Goal: Information Seeking & Learning: Learn about a topic

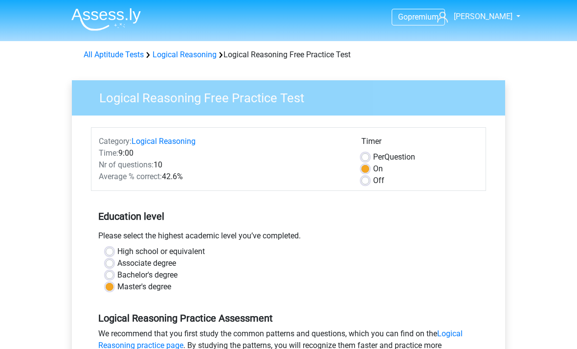
scroll to position [292, 0]
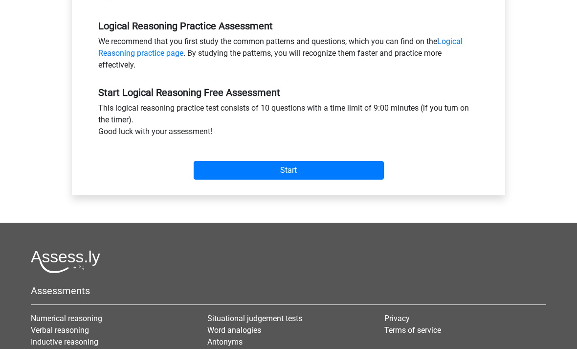
click at [293, 165] on input "Start" at bounding box center [289, 170] width 190 height 19
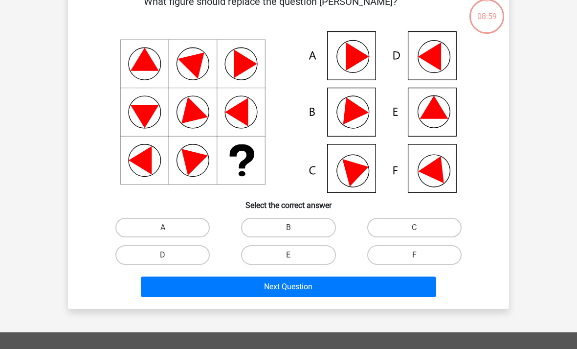
scroll to position [59, 0]
click at [295, 253] on label "E" at bounding box center [288, 255] width 94 height 20
click at [295, 255] on input "E" at bounding box center [292, 258] width 6 height 6
radio input "true"
click at [298, 289] on button "Next Question" at bounding box center [289, 286] width 296 height 21
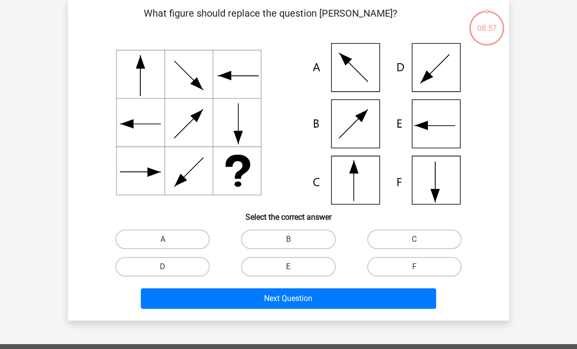
scroll to position [45, 0]
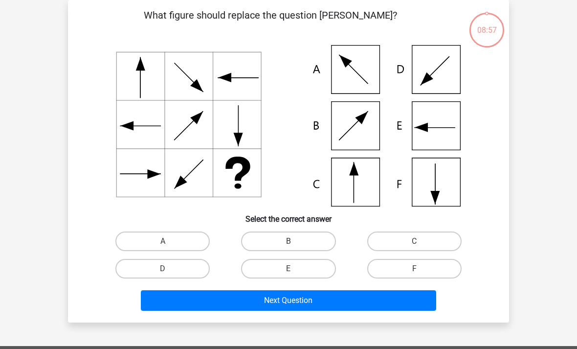
click at [364, 181] on icon at bounding box center [289, 125] width 394 height 161
click at [420, 238] on label "C" at bounding box center [415, 241] width 94 height 20
click at [420, 241] on input "C" at bounding box center [418, 244] width 6 height 6
radio input "true"
click at [304, 299] on button "Next Question" at bounding box center [289, 300] width 296 height 21
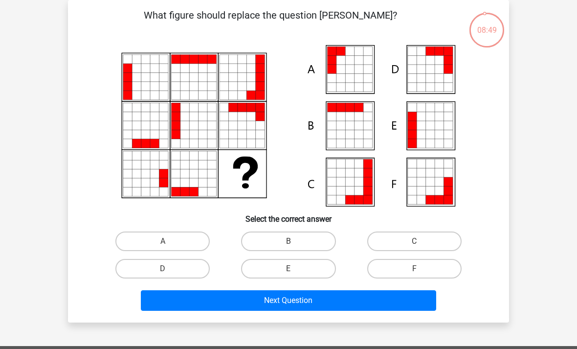
click at [171, 242] on label "A" at bounding box center [162, 241] width 94 height 20
click at [169, 242] on input "A" at bounding box center [166, 244] width 6 height 6
radio input "true"
click at [309, 298] on button "Next Question" at bounding box center [289, 300] width 296 height 21
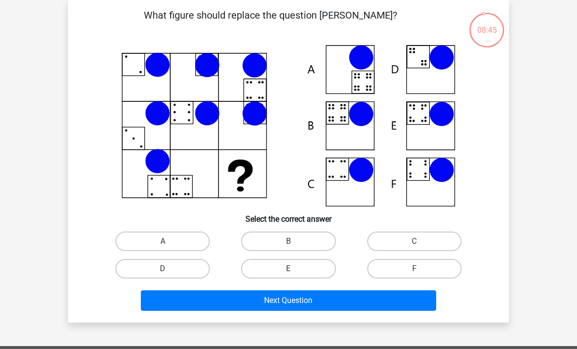
click at [297, 239] on label "B" at bounding box center [288, 241] width 94 height 20
click at [295, 241] on input "B" at bounding box center [292, 244] width 6 height 6
radio input "true"
click at [301, 299] on button "Next Question" at bounding box center [289, 300] width 296 height 21
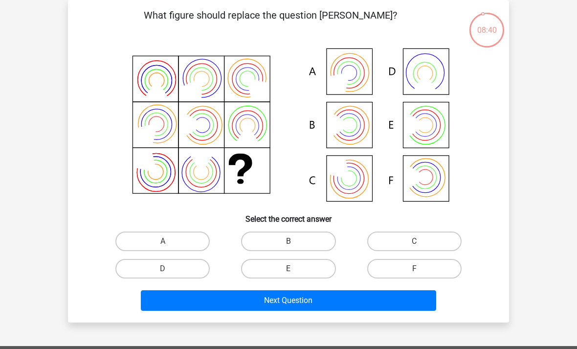
click at [294, 240] on label "B" at bounding box center [288, 241] width 94 height 20
click at [294, 241] on input "B" at bounding box center [292, 244] width 6 height 6
radio input "true"
click at [303, 296] on button "Next Question" at bounding box center [289, 300] width 296 height 21
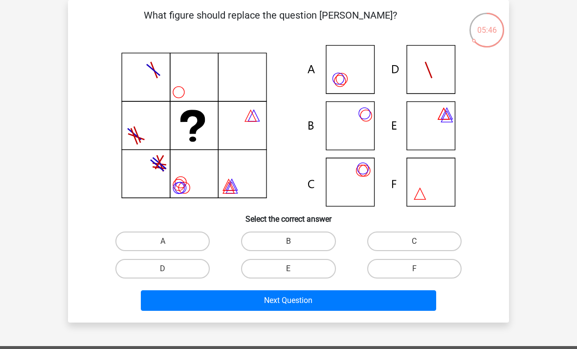
scroll to position [57, 0]
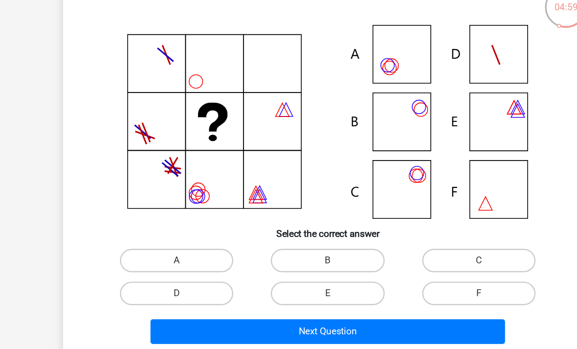
click at [415, 230] on input "C" at bounding box center [418, 233] width 6 height 6
radio input "true"
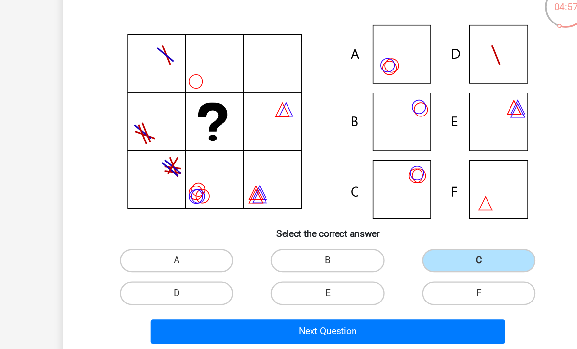
click at [277, 278] on button "Next Question" at bounding box center [289, 288] width 296 height 21
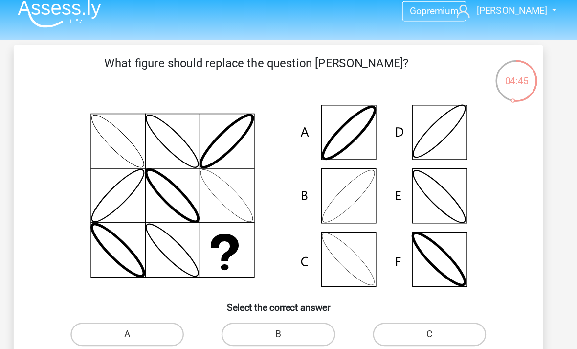
scroll to position [0, 0]
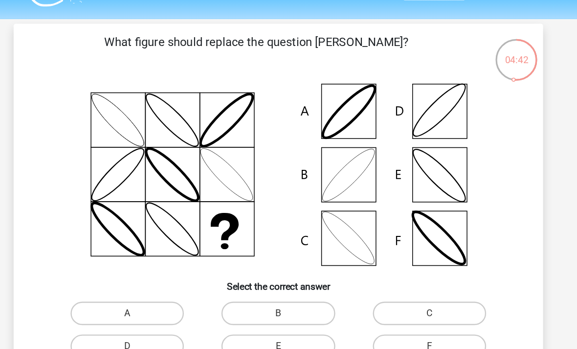
click at [289, 286] on input "B" at bounding box center [292, 289] width 6 height 6
radio input "true"
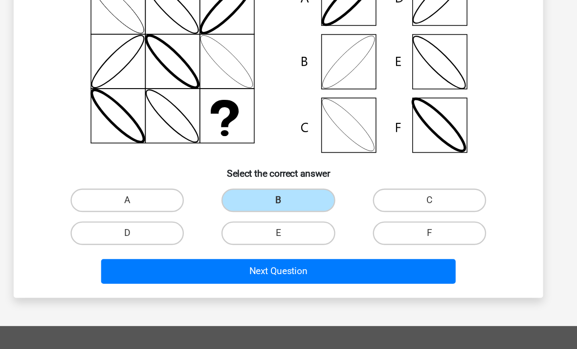
scroll to position [90, 0]
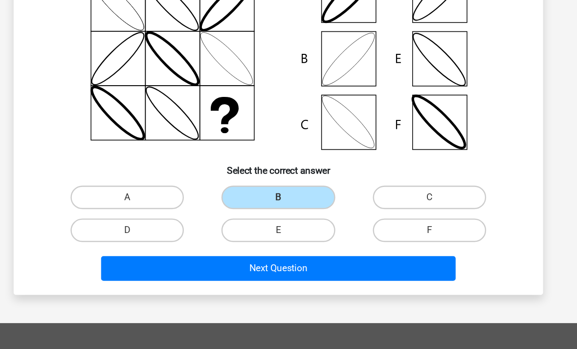
click at [234, 245] on button "Next Question" at bounding box center [289, 255] width 296 height 21
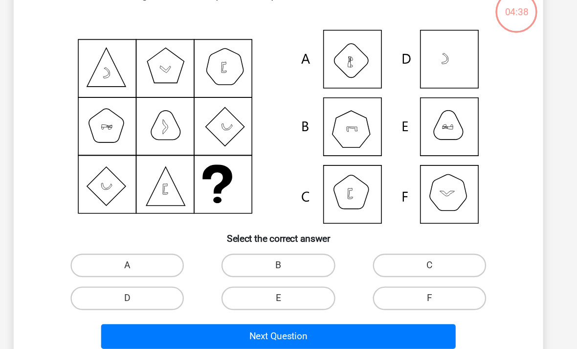
scroll to position [45, 0]
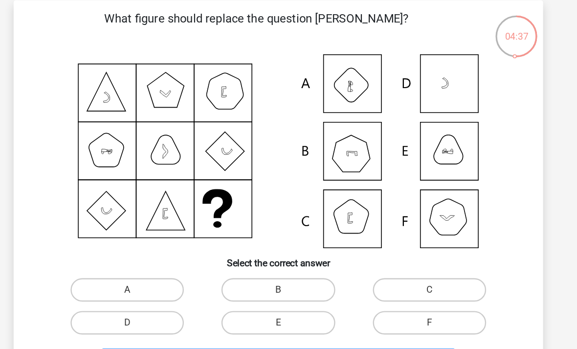
click at [241, 240] on label "B" at bounding box center [288, 241] width 94 height 20
click at [289, 241] on input "B" at bounding box center [292, 244] width 6 height 6
radio input "true"
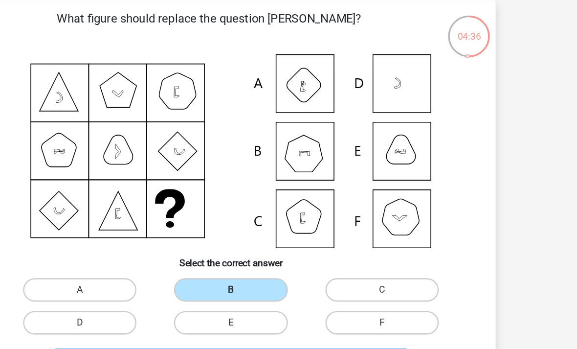
click at [213, 297] on button "Next Question" at bounding box center [289, 300] width 296 height 21
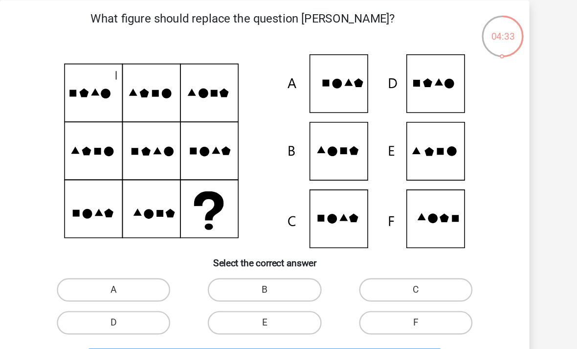
click at [244, 298] on button "Next Question" at bounding box center [289, 300] width 296 height 21
click at [241, 239] on label "B" at bounding box center [288, 241] width 94 height 20
click at [289, 241] on input "B" at bounding box center [292, 244] width 6 height 6
radio input "true"
click at [240, 300] on button "Next Question" at bounding box center [289, 300] width 296 height 21
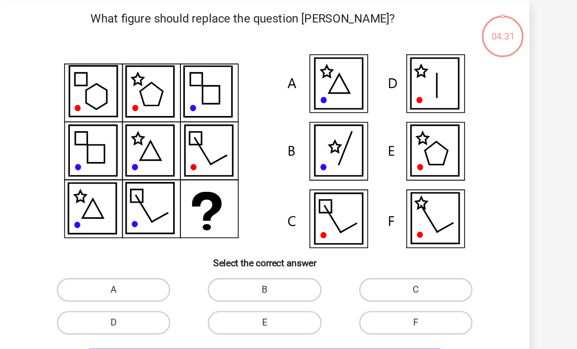
click at [241, 245] on label "B" at bounding box center [288, 241] width 94 height 20
click at [289, 245] on input "B" at bounding box center [292, 244] width 6 height 6
radio input "true"
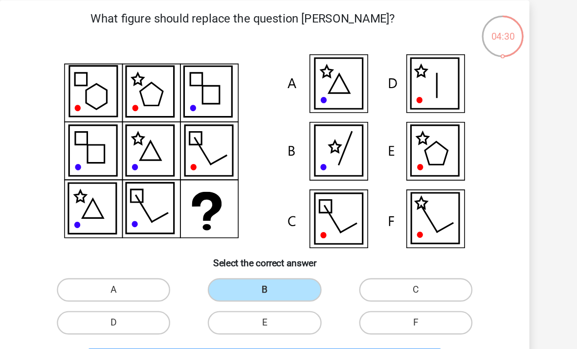
click at [241, 297] on button "Results" at bounding box center [289, 300] width 296 height 21
click at [241, 241] on label "B" at bounding box center [288, 241] width 94 height 20
click at [289, 241] on input "B" at bounding box center [292, 244] width 6 height 6
click at [241, 290] on button "Results" at bounding box center [289, 300] width 296 height 21
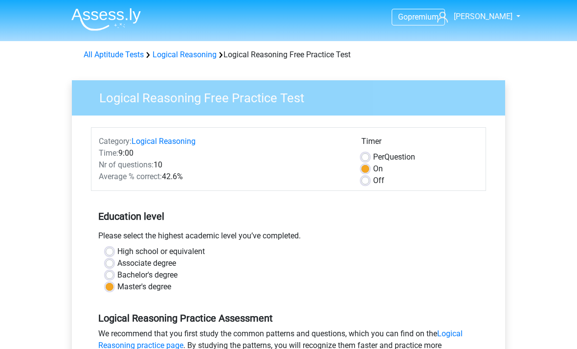
scroll to position [292, 0]
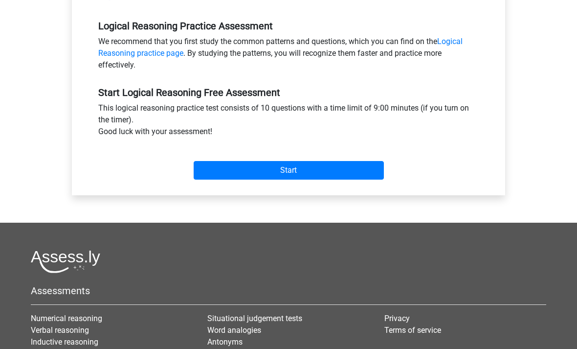
click at [295, 172] on input "Start" at bounding box center [289, 170] width 190 height 19
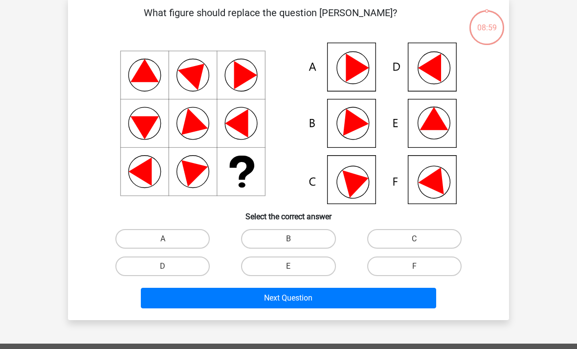
scroll to position [47, 0]
click at [289, 269] on input "E" at bounding box center [292, 269] width 6 height 6
radio input "true"
click at [307, 299] on button "Next Question" at bounding box center [289, 298] width 296 height 21
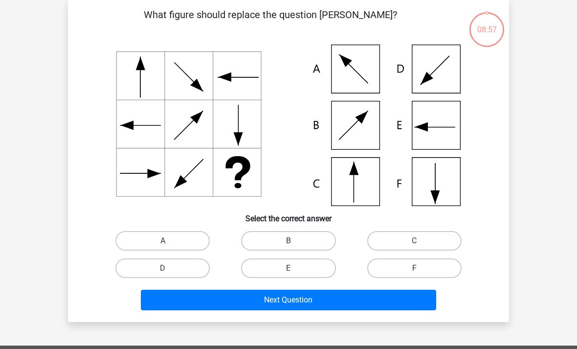
scroll to position [45, 0]
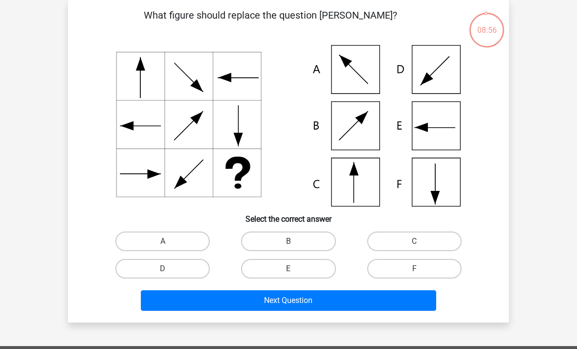
click at [414, 237] on label "C" at bounding box center [415, 241] width 94 height 20
click at [415, 241] on input "C" at bounding box center [418, 244] width 6 height 6
radio input "true"
click at [303, 294] on button "Next Question" at bounding box center [289, 300] width 296 height 21
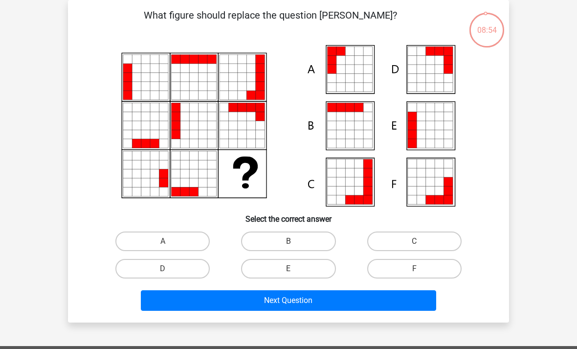
click at [170, 238] on label "A" at bounding box center [162, 241] width 94 height 20
click at [169, 241] on input "A" at bounding box center [166, 244] width 6 height 6
radio input "true"
click at [307, 294] on button "Next Question" at bounding box center [289, 300] width 296 height 21
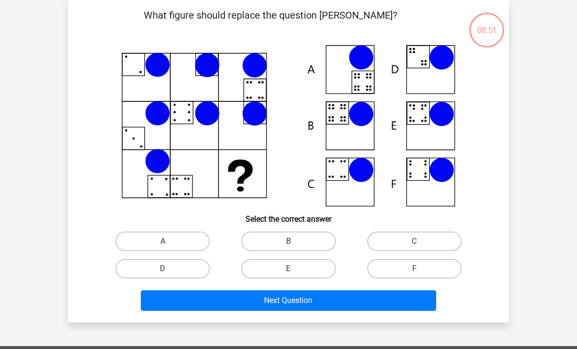
click at [299, 237] on label "B" at bounding box center [288, 241] width 94 height 20
click at [295, 241] on input "B" at bounding box center [292, 244] width 6 height 6
radio input "true"
click at [328, 300] on button "Next Question" at bounding box center [289, 300] width 296 height 21
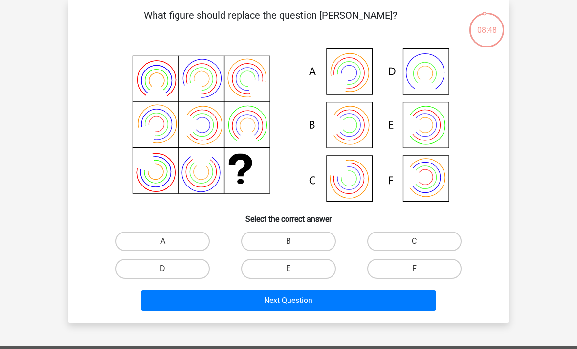
click at [294, 239] on label "B" at bounding box center [288, 241] width 94 height 20
click at [294, 241] on input "B" at bounding box center [292, 244] width 6 height 6
radio input "true"
click at [312, 294] on button "Next Question" at bounding box center [289, 300] width 296 height 21
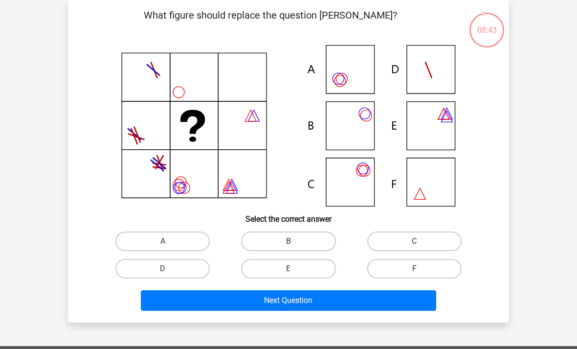
click at [425, 239] on label "C" at bounding box center [415, 241] width 94 height 20
click at [421, 241] on input "C" at bounding box center [418, 244] width 6 height 6
radio input "true"
click at [291, 296] on button "Next Question" at bounding box center [289, 300] width 296 height 21
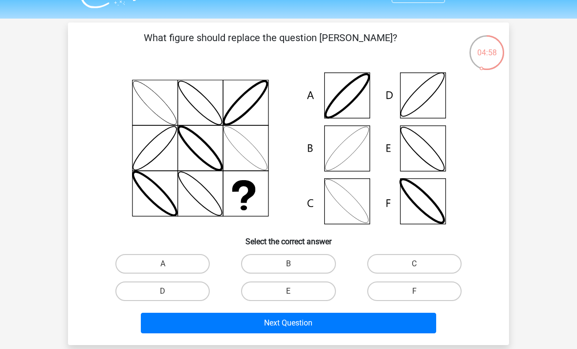
scroll to position [0, 0]
